Goal: Information Seeking & Learning: Compare options

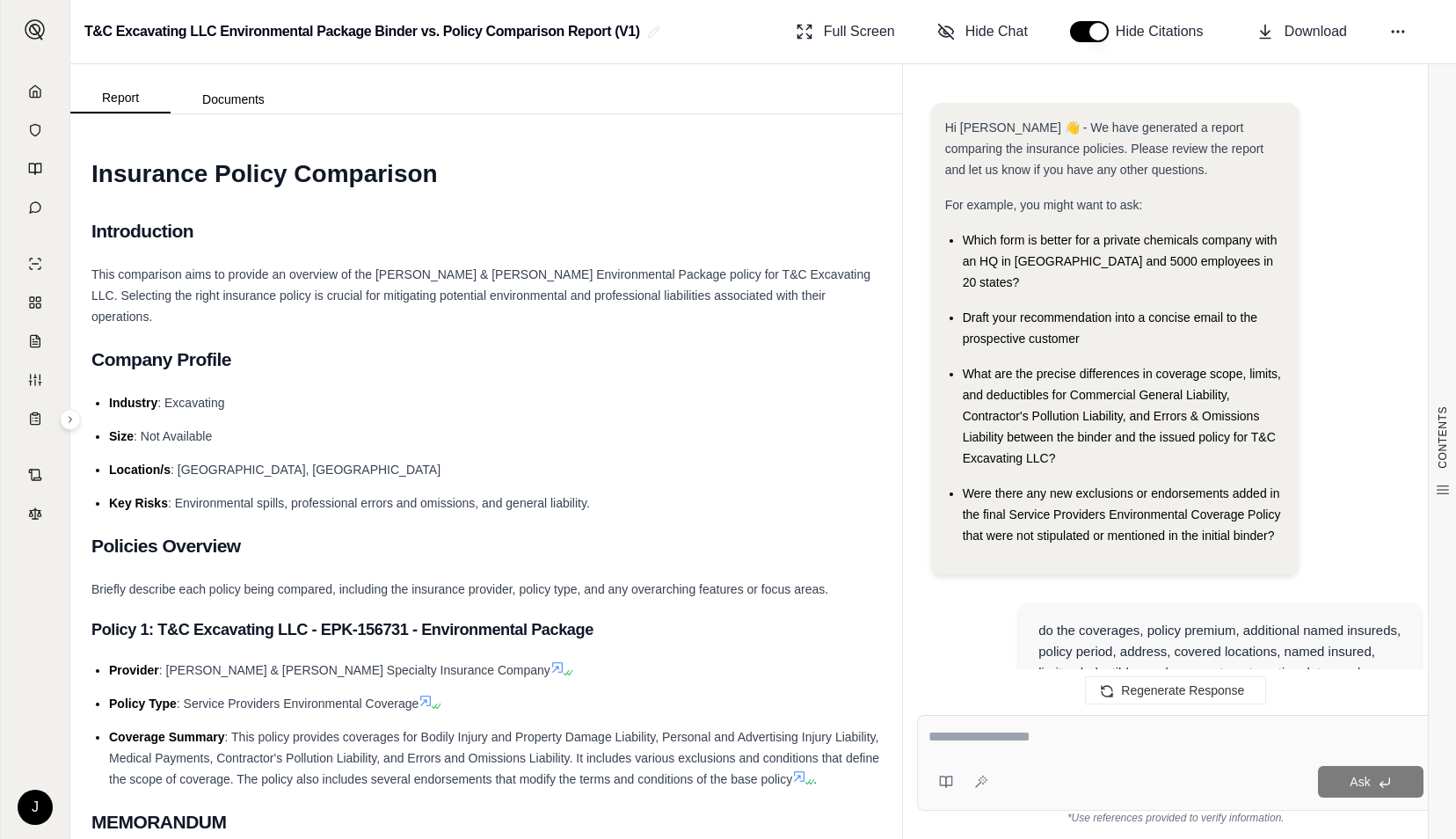
scroll to position [8058, 0]
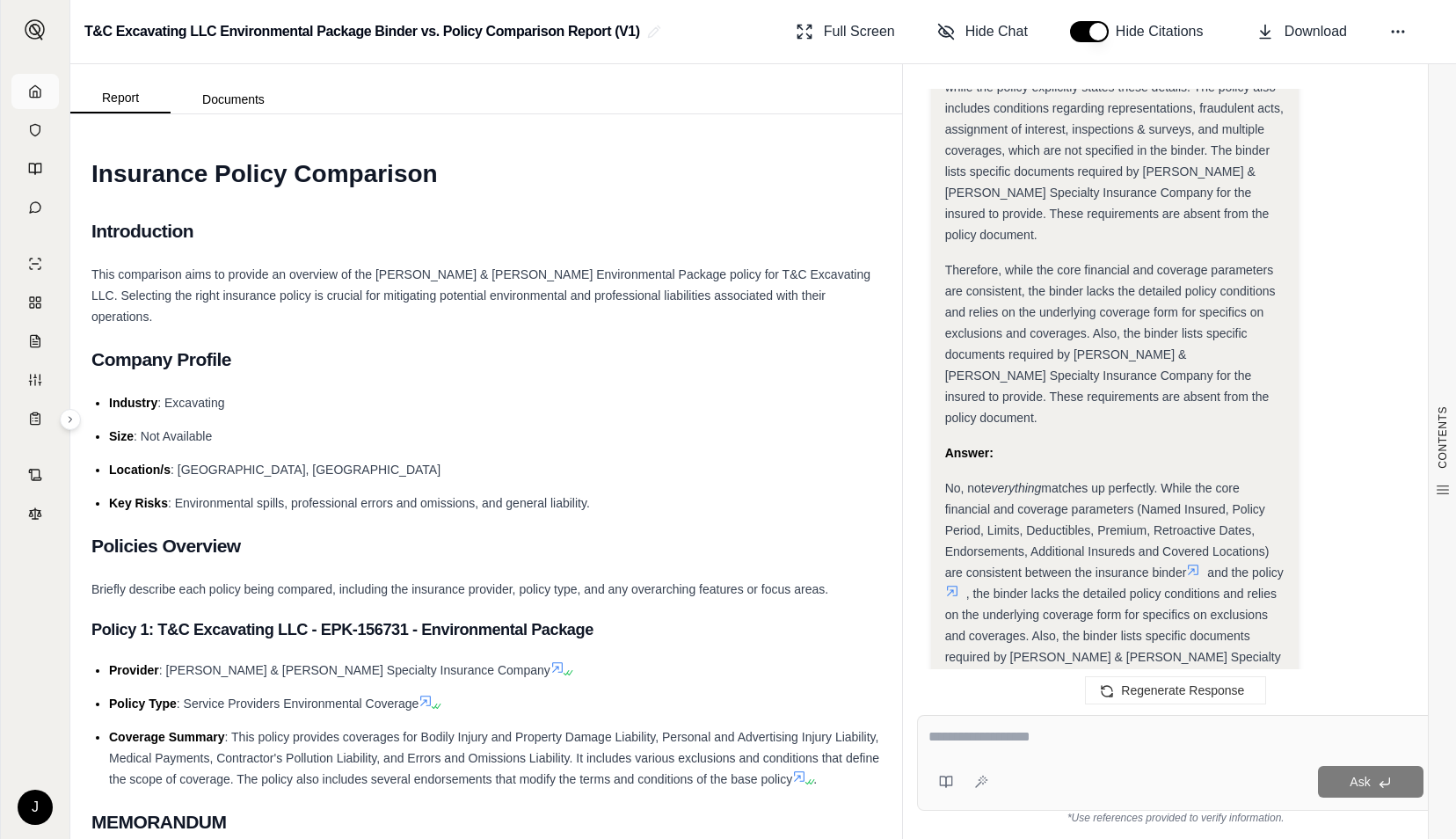
click at [35, 93] on icon at bounding box center [35, 91] width 15 height 15
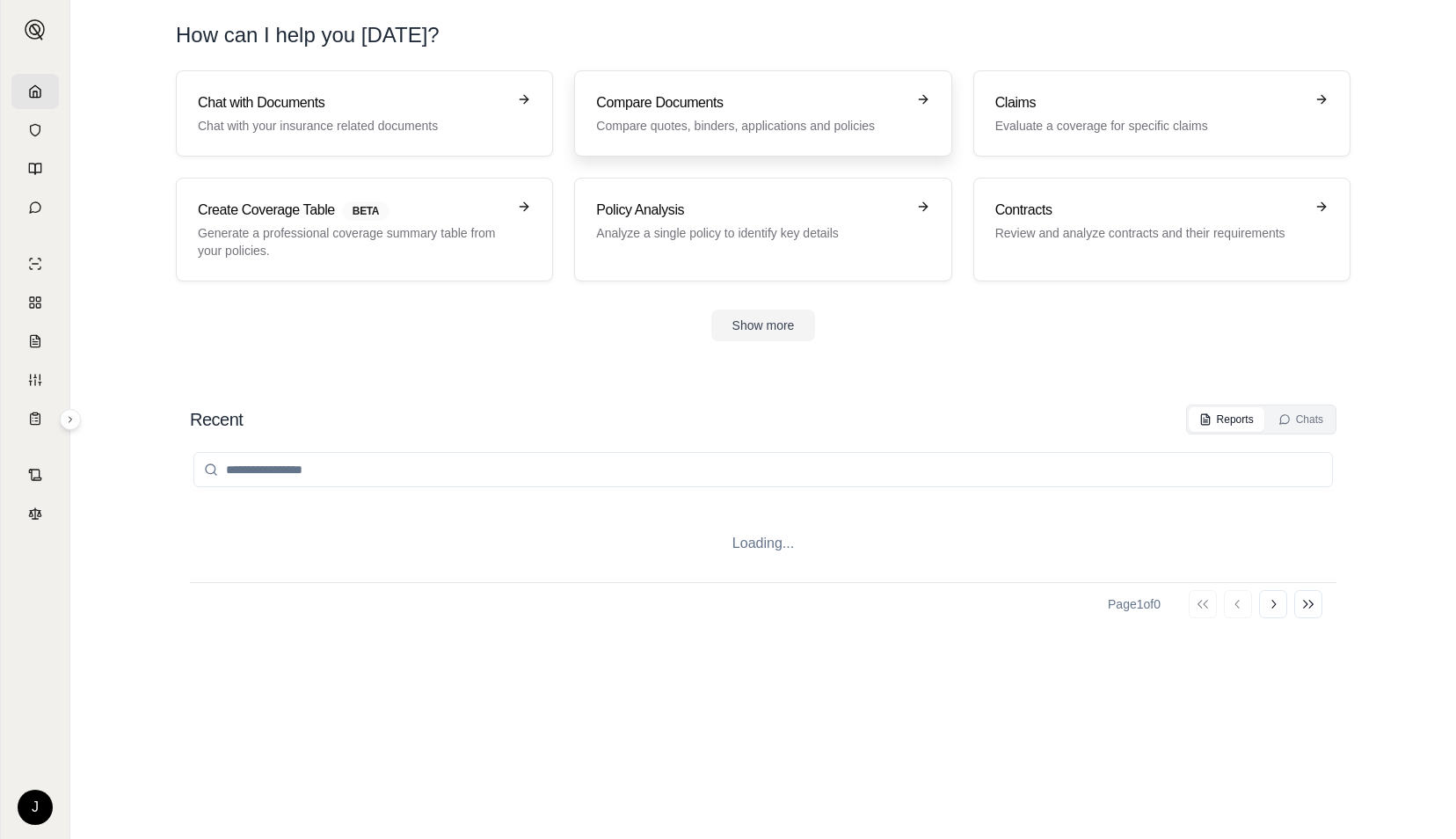
click at [675, 123] on p "Compare quotes, binders, applications and policies" at bounding box center [751, 126] width 308 height 17
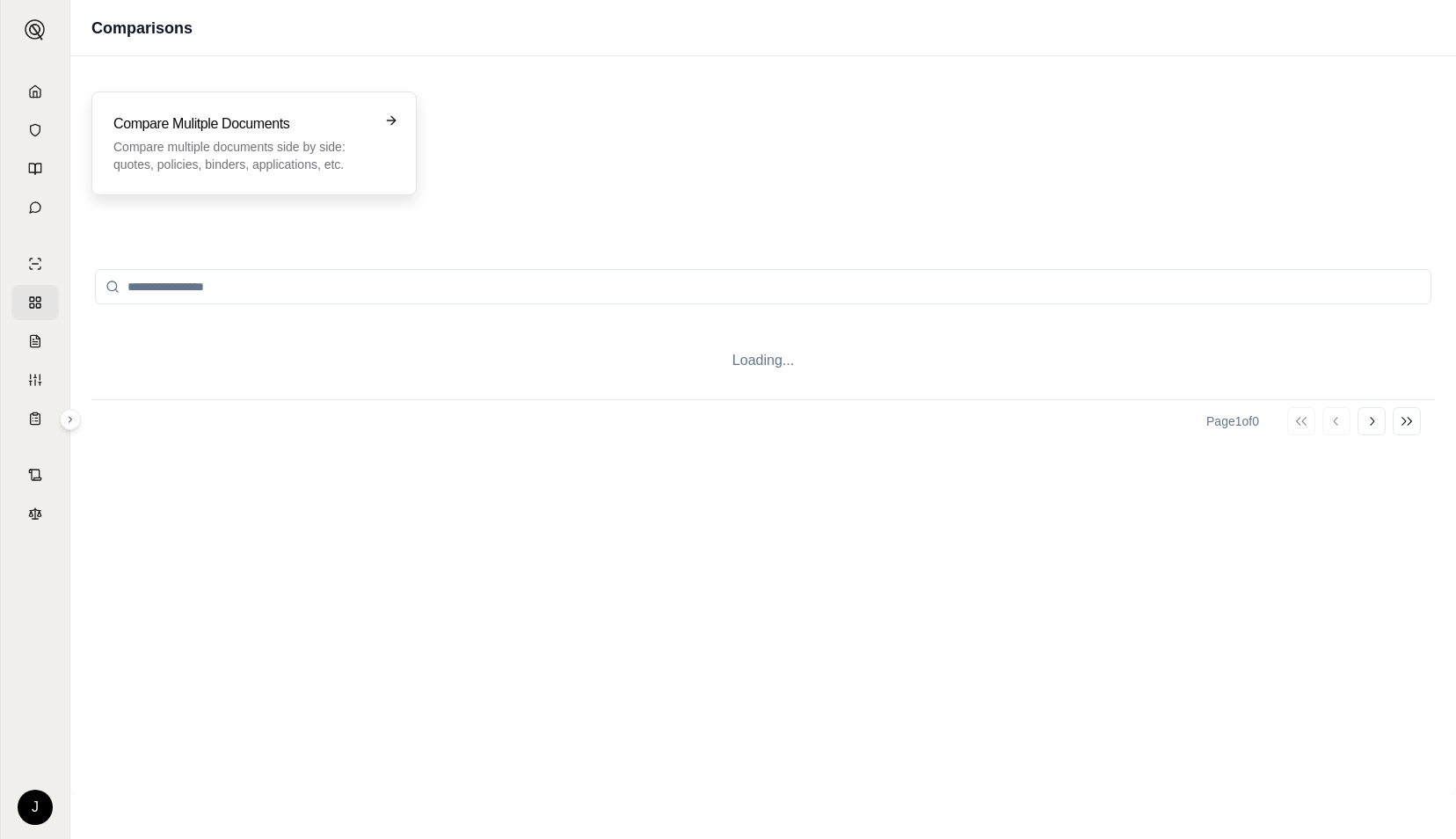
click at [273, 147] on p "Compare multiple documents side by side: quotes, policies, binders, application…" at bounding box center [242, 155] width 257 height 35
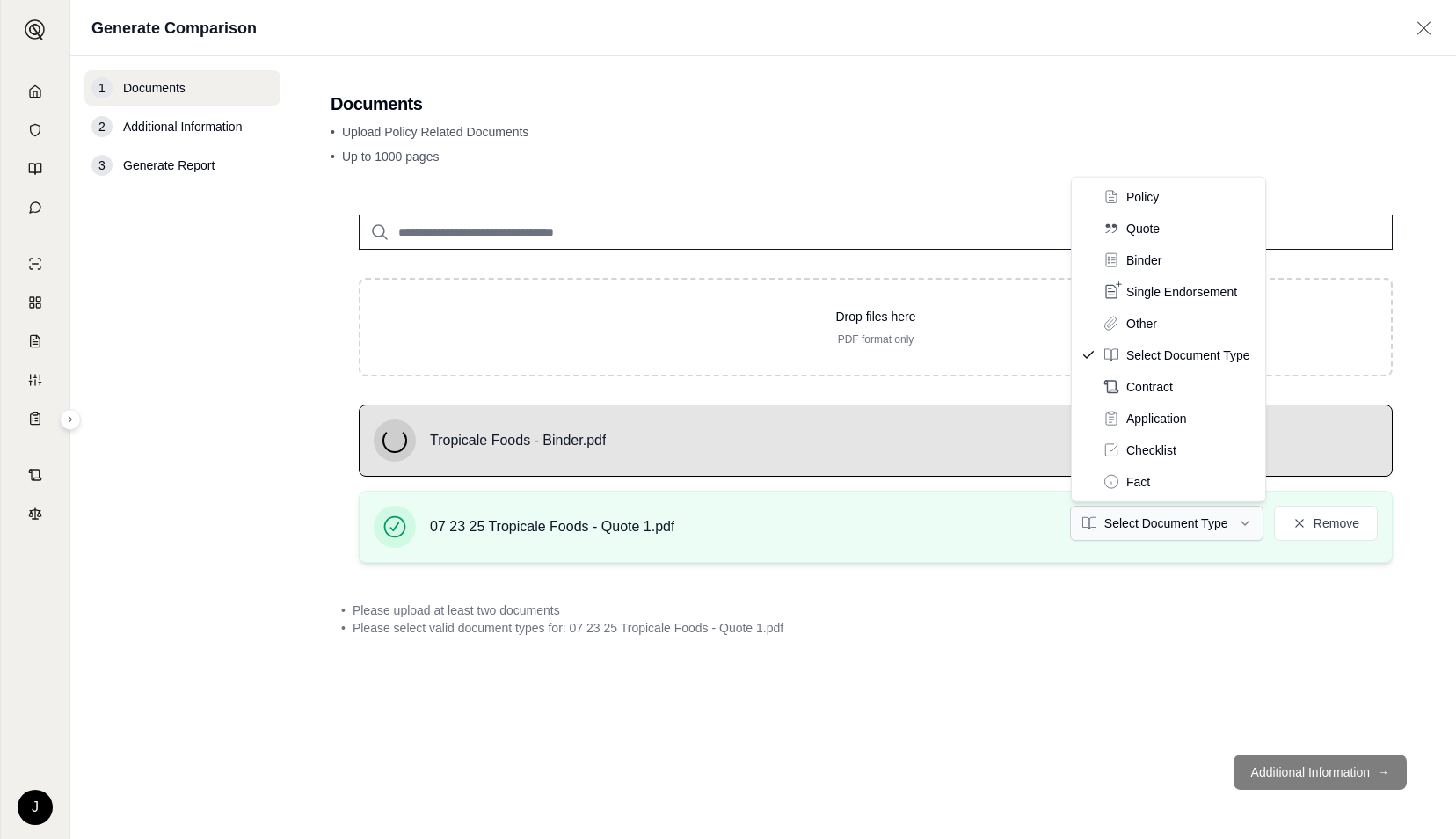
click at [1200, 536] on html "J Generate Comparison 1 Documents 2 Additional Information 3 Generate Report Do…" at bounding box center [728, 419] width 1456 height 839
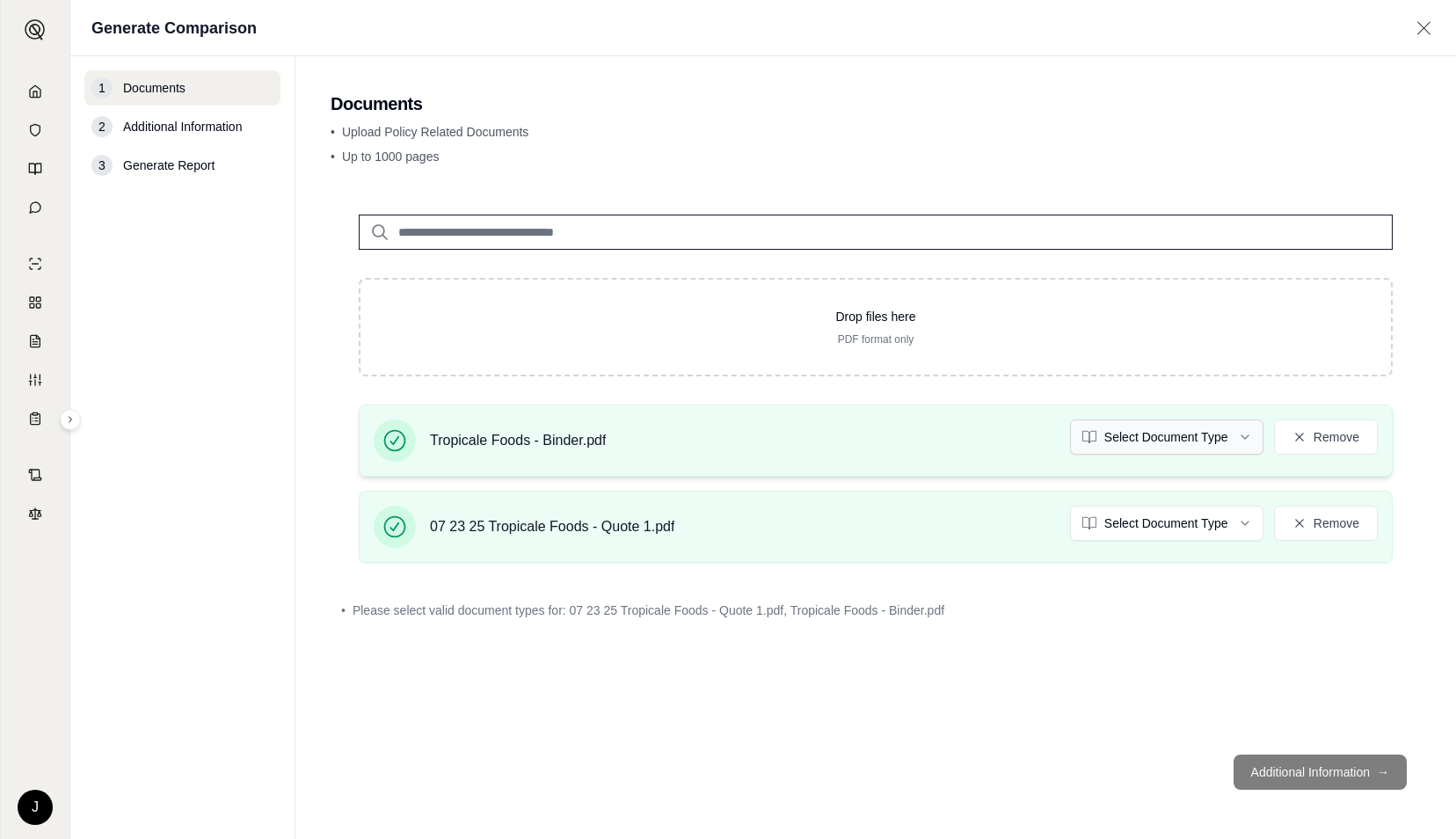
click at [1127, 435] on html "J Generate Comparison 1 Documents 2 Additional Information 3 Generate Report Do…" at bounding box center [728, 419] width 1456 height 839
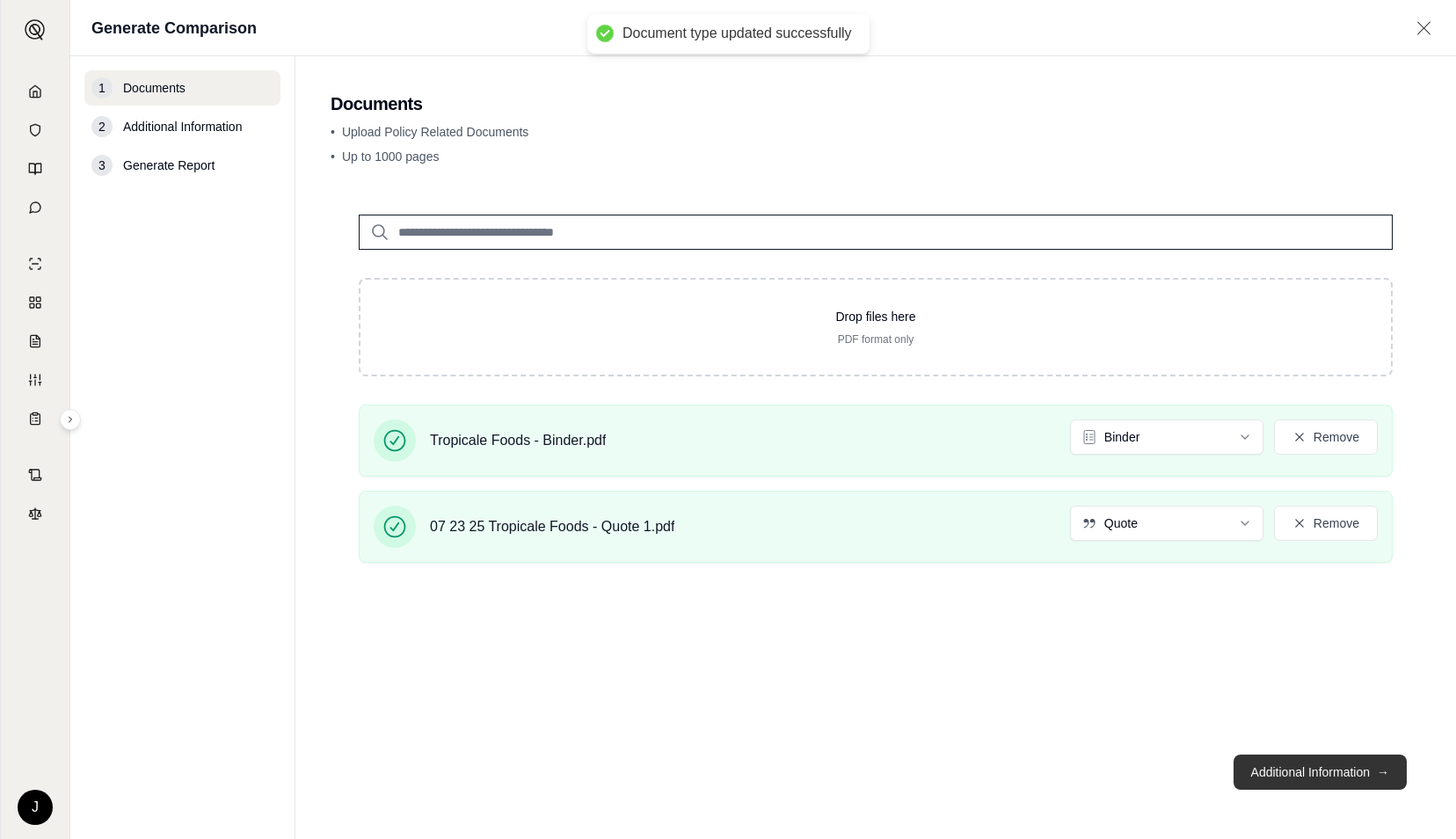
click at [1298, 770] on button "Additional Information →" at bounding box center [1320, 772] width 174 height 35
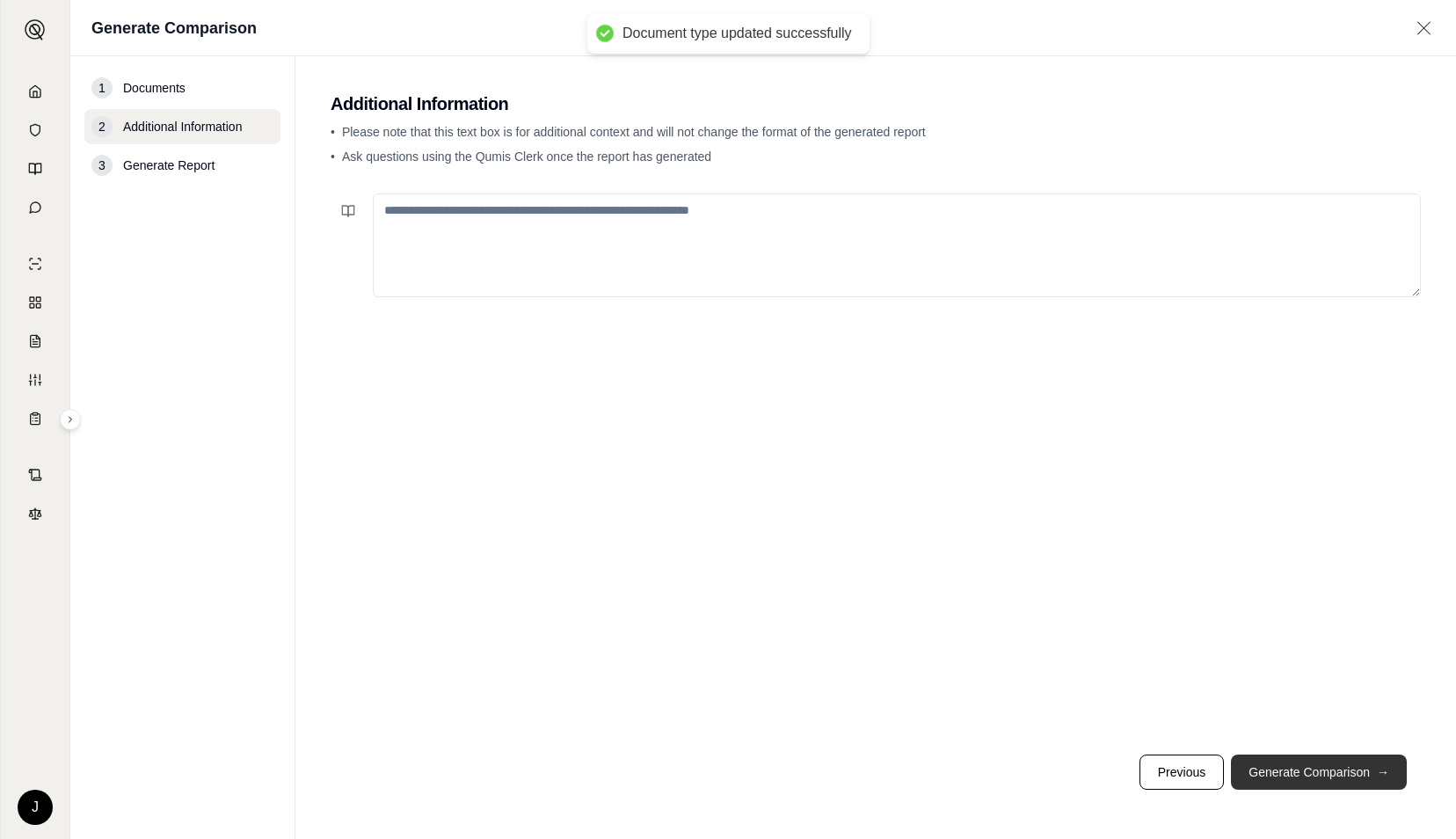
click at [1298, 770] on button "Generate Comparison →" at bounding box center [1318, 772] width 176 height 35
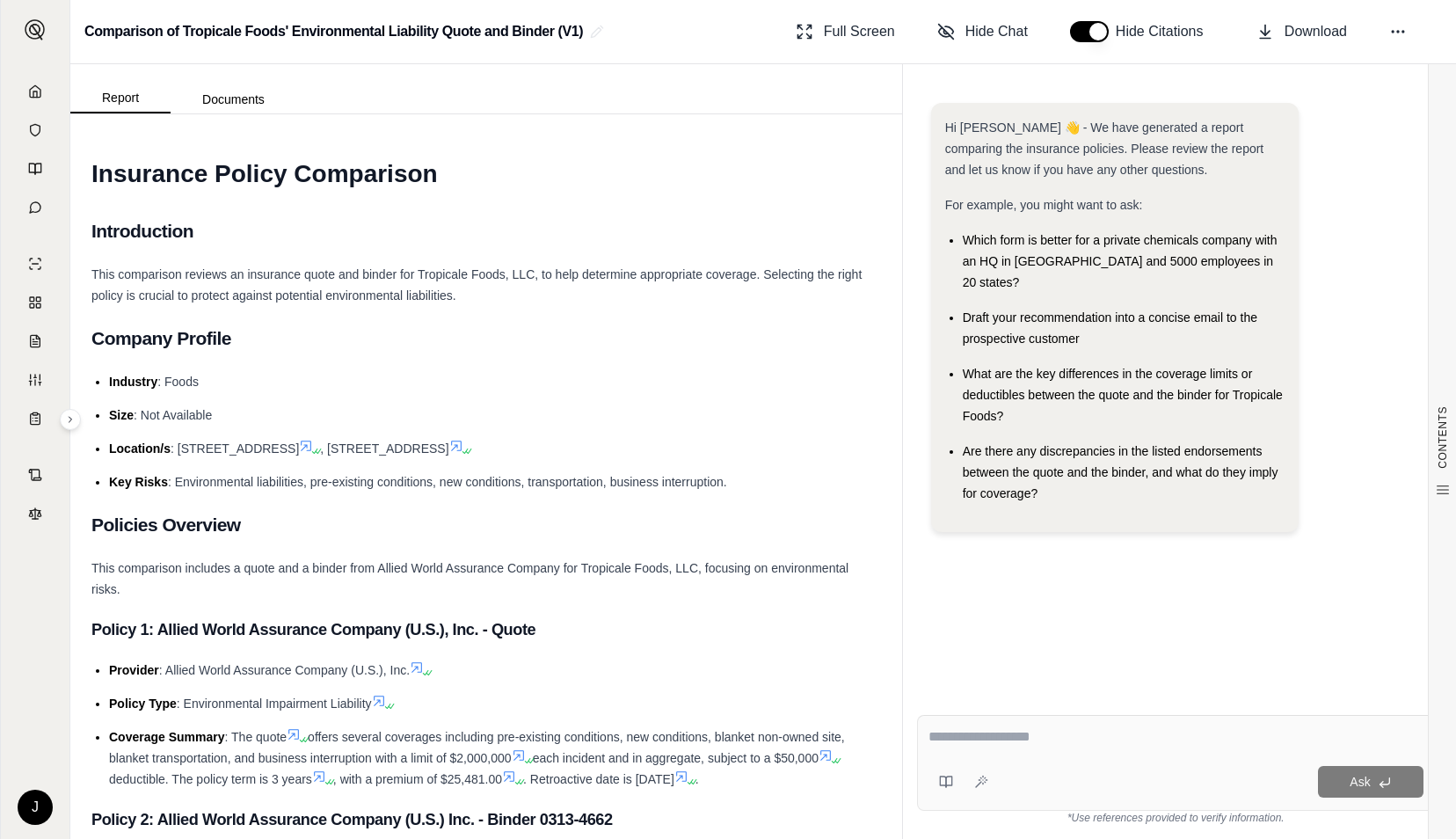
paste textarea "**********"
type textarea "**********"
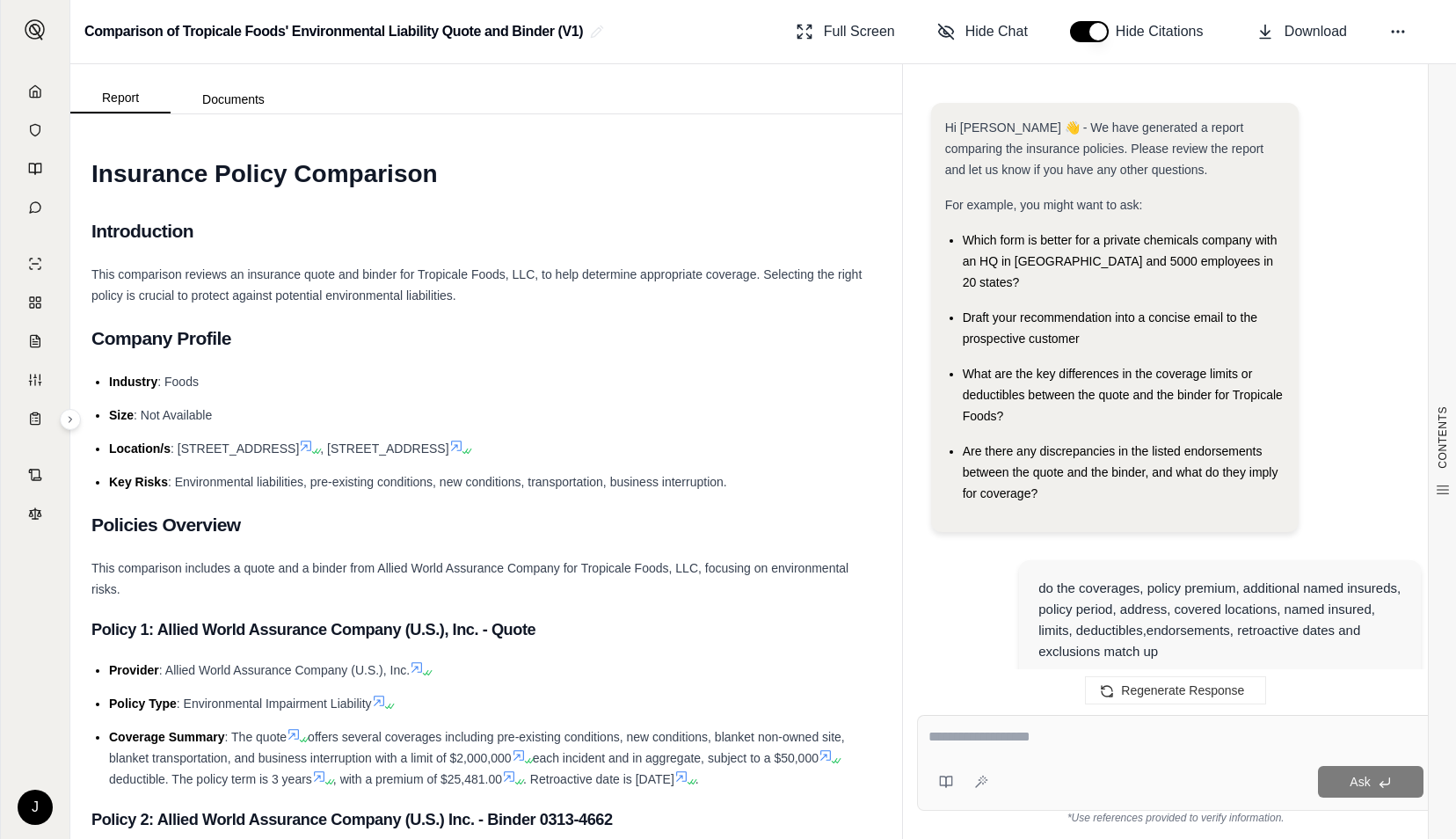
scroll to position [5515, 0]
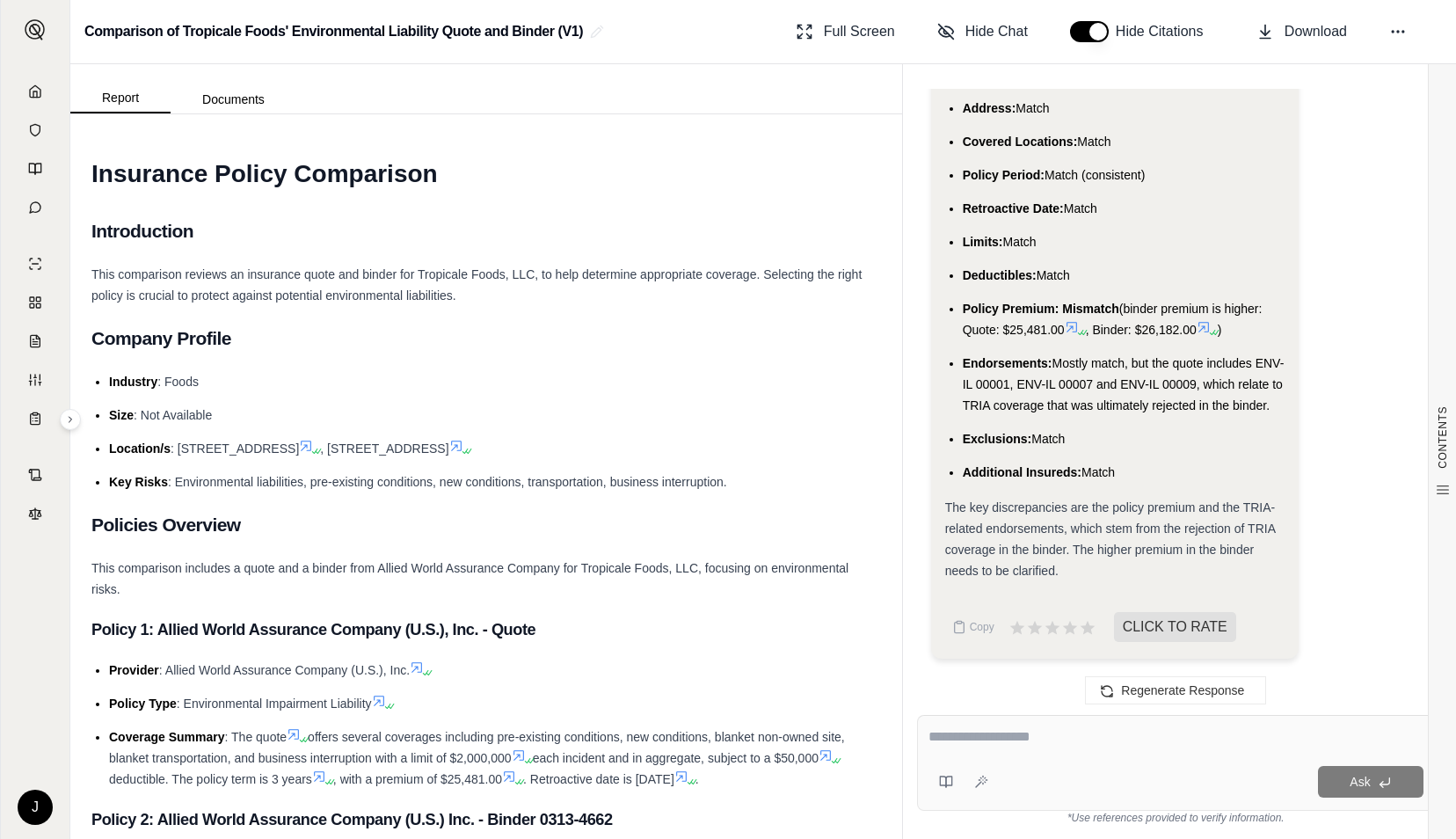
click at [1059, 476] on span "Additional Insureds:" at bounding box center [1022, 472] width 118 height 15
drag, startPoint x: 962, startPoint y: 307, endPoint x: 1237, endPoint y: 307, distance: 275.0
click at [1237, 307] on li "Policy Premium: Mismatch (binder premium is higher: Quote: $25,481.00 , Binder:…" at bounding box center [1124, 319] width 322 height 43
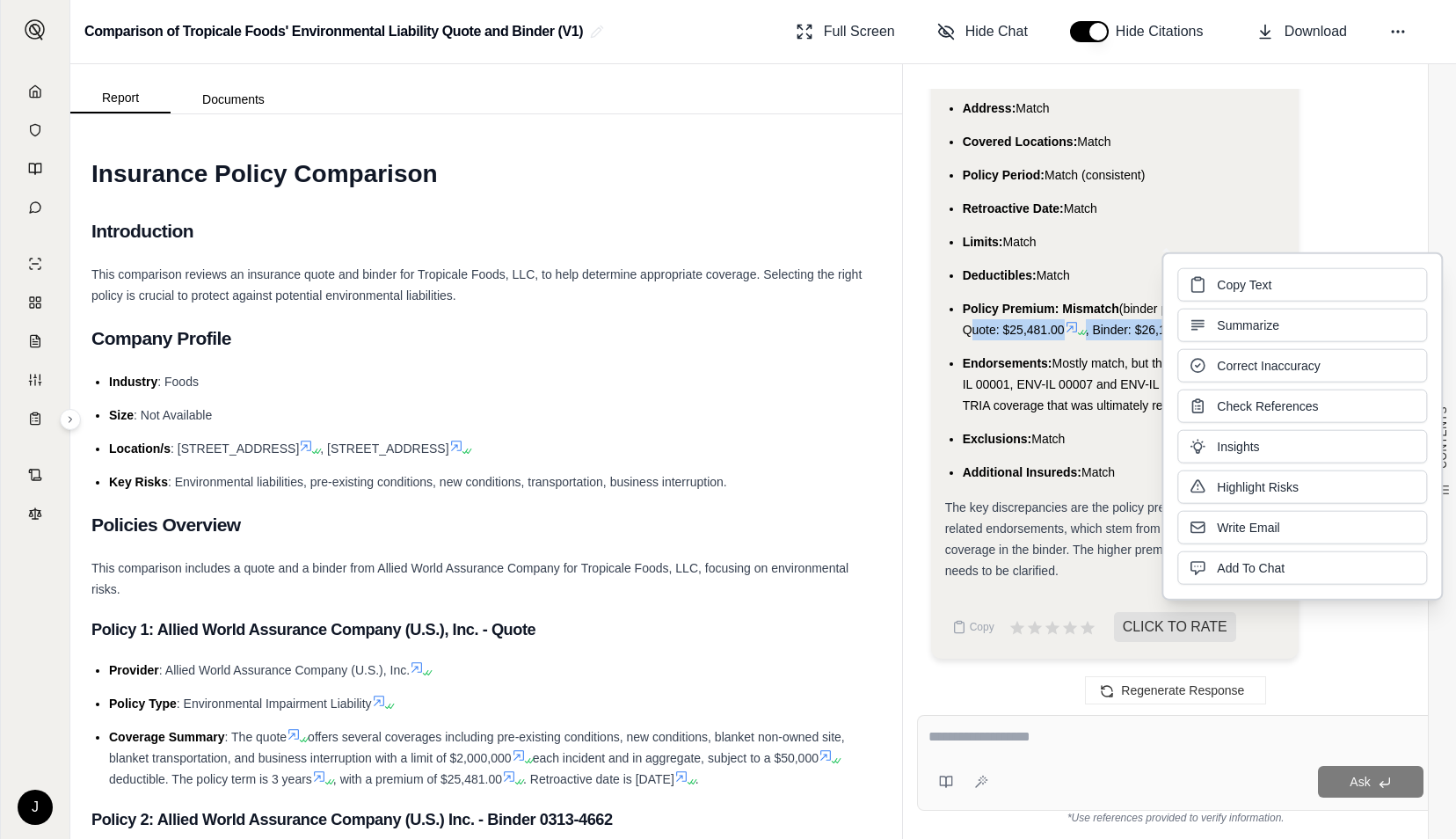
copy li "Quote: $25,481.00 , Binder: $26,182.00 )"
